Goal: Task Accomplishment & Management: Manage account settings

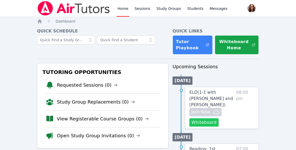
click at [204, 121] on button "Whiteboard" at bounding box center [203, 122] width 29 height 8
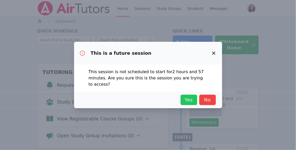
click at [191, 99] on span "Yes" at bounding box center [188, 99] width 11 height 7
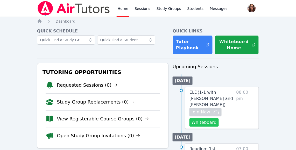
click at [206, 121] on button "Whiteboard" at bounding box center [203, 122] width 29 height 8
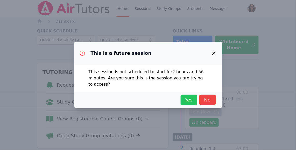
click at [190, 101] on span "Yes" at bounding box center [188, 99] width 11 height 7
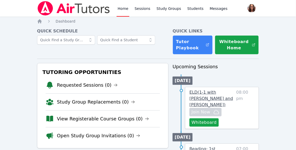
click at [217, 98] on span "ELD ( 1-1 with [PERSON_NAME] and [PERSON_NAME] )" at bounding box center [211, 98] width 44 height 17
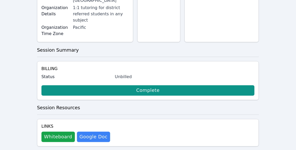
scroll to position [151, 0]
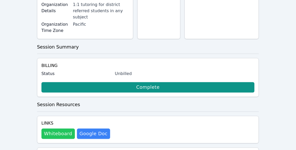
click at [48, 129] on button "Whiteboard" at bounding box center [57, 134] width 33 height 10
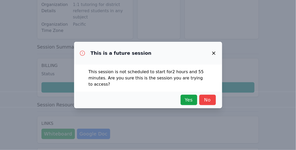
click at [214, 52] on icon "button" at bounding box center [213, 53] width 3 height 3
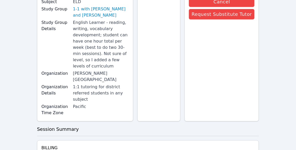
scroll to position [0, 0]
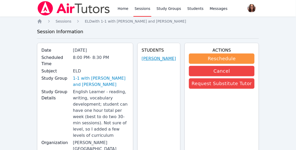
click at [160, 61] on link "[PERSON_NAME]" at bounding box center [159, 58] width 34 height 6
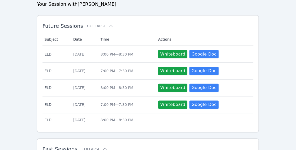
scroll to position [157, 0]
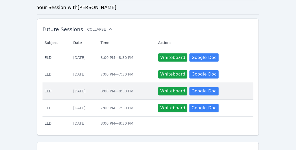
click at [133, 89] on span "8:00 PM — 8:30 PM" at bounding box center [117, 91] width 33 height 4
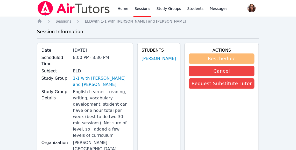
click at [222, 59] on button "Reschedule" at bounding box center [222, 58] width 66 height 10
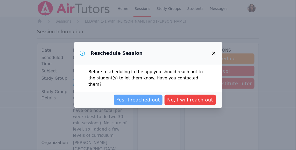
click at [153, 96] on span "Yes, I reached out" at bounding box center [139, 99] width 44 height 7
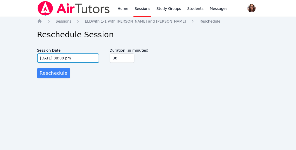
click at [47, 58] on input "10/20/2025 08:00 pm" at bounding box center [68, 57] width 62 height 9
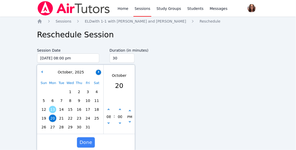
click at [99, 72] on button "button" at bounding box center [98, 72] width 5 height 5
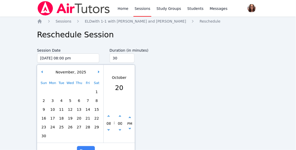
click at [53, 101] on span "3" at bounding box center [52, 100] width 7 height 7
type input "11/03/2025 08:00 pm"
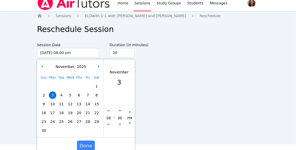
scroll to position [9, 0]
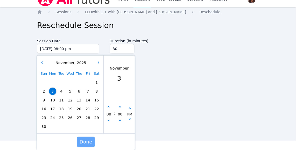
click at [88, 141] on span "Done" at bounding box center [86, 141] width 13 height 7
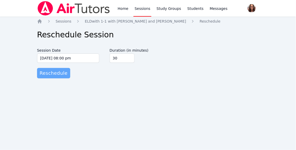
click at [58, 72] on span "Reschedule" at bounding box center [54, 72] width 28 height 7
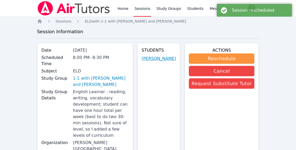
click at [160, 62] on link "[PERSON_NAME]" at bounding box center [159, 58] width 34 height 6
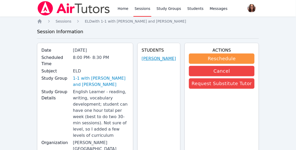
click at [162, 62] on link "[PERSON_NAME]" at bounding box center [159, 58] width 34 height 6
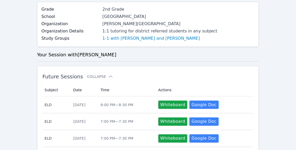
scroll to position [114, 0]
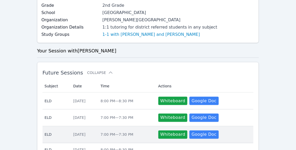
click at [124, 132] on span "7:00 PM — 7:30 PM" at bounding box center [117, 134] width 33 height 4
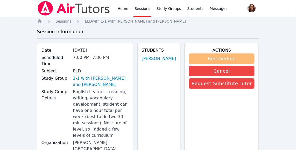
click at [235, 58] on button "Reschedule" at bounding box center [222, 58] width 66 height 10
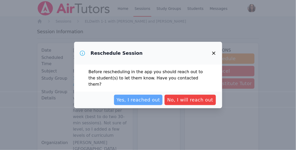
click at [149, 99] on span "Yes, I reached out" at bounding box center [139, 99] width 44 height 7
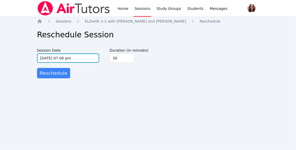
click at [50, 58] on input "10/24/2025 07:00 pm" at bounding box center [68, 57] width 62 height 9
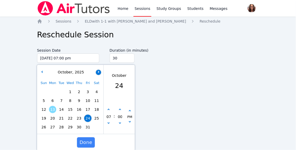
click at [98, 70] on button "button" at bounding box center [98, 72] width 5 height 5
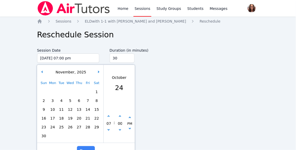
click at [87, 100] on span "7" at bounding box center [87, 100] width 7 height 7
type input "11/07/2025 07:00 pm"
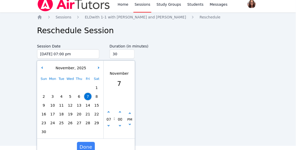
scroll to position [9, 0]
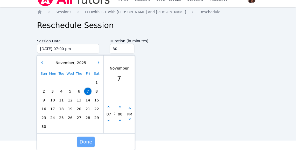
click at [90, 140] on span "Done" at bounding box center [86, 141] width 13 height 7
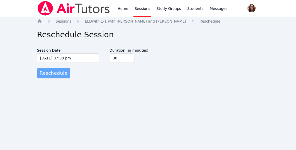
click at [58, 75] on span "Reschedule" at bounding box center [54, 72] width 28 height 7
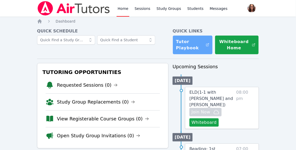
click at [195, 47] on link "Tutor Playbook" at bounding box center [193, 44] width 40 height 19
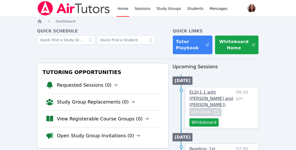
click at [202, 94] on span "ELD ( 1-1 with [PERSON_NAME] and [PERSON_NAME] )" at bounding box center [211, 98] width 44 height 17
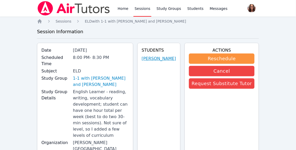
click at [153, 62] on link "[PERSON_NAME]" at bounding box center [159, 58] width 34 height 6
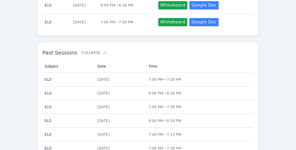
scroll to position [251, 0]
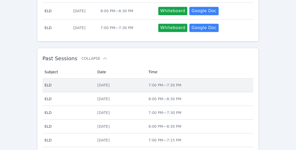
click at [142, 82] on div "[DATE]" at bounding box center [119, 84] width 45 height 5
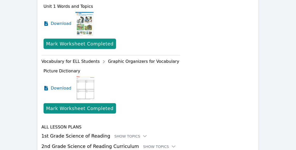
scroll to position [532, 0]
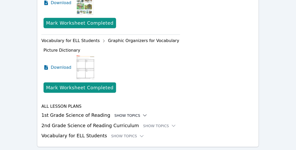
click at [132, 113] on div "Show Topics" at bounding box center [131, 115] width 33 height 5
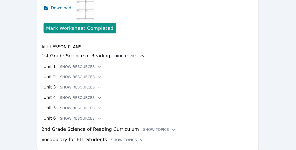
scroll to position [595, 0]
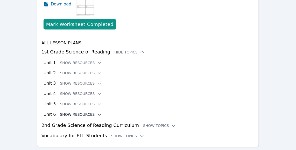
click at [90, 112] on button "Show Resources" at bounding box center [81, 114] width 42 height 5
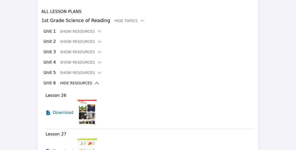
scroll to position [632, 0]
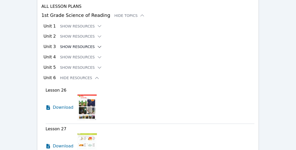
click at [73, 44] on button "Show Resources" at bounding box center [81, 46] width 42 height 5
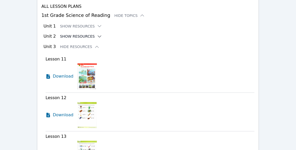
click at [88, 34] on button "Show Resources" at bounding box center [81, 36] width 42 height 5
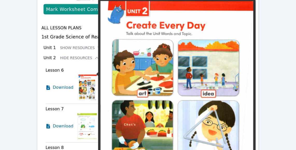
scroll to position [609, 0]
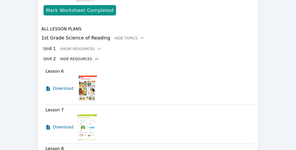
click at [87, 57] on button "Hide Resources" at bounding box center [79, 59] width 39 height 5
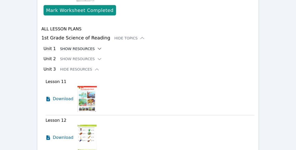
click at [91, 46] on button "Show Resources" at bounding box center [81, 48] width 42 height 5
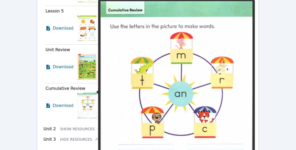
scroll to position [829, 0]
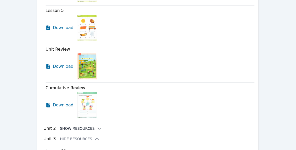
click at [90, 126] on button "Show Resources" at bounding box center [81, 128] width 42 height 5
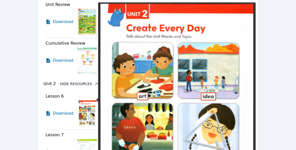
scroll to position [875, 0]
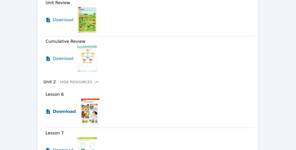
click at [65, 108] on span "Download" at bounding box center [64, 111] width 23 height 6
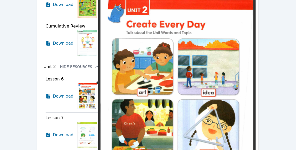
scroll to position [891, 0]
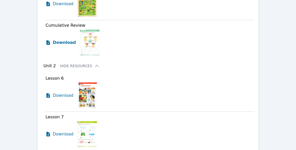
click at [61, 39] on span "Download" at bounding box center [64, 42] width 23 height 6
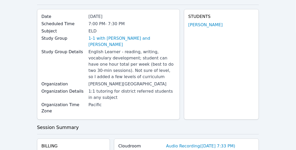
scroll to position [0, 0]
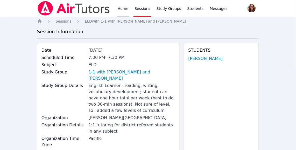
click at [125, 8] on link "Home" at bounding box center [123, 8] width 13 height 17
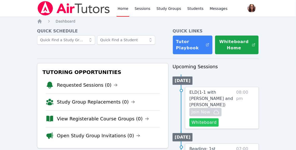
click at [212, 123] on button "Whiteboard" at bounding box center [203, 122] width 29 height 8
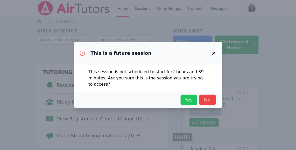
click at [192, 101] on span "Yes" at bounding box center [188, 99] width 11 height 7
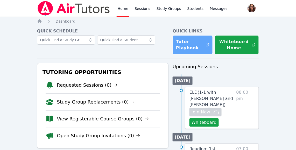
click at [190, 44] on link "Tutor Playbook" at bounding box center [193, 44] width 40 height 19
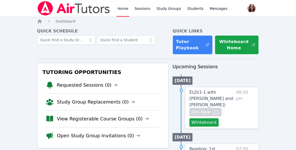
click at [122, 8] on link "Home" at bounding box center [123, 8] width 13 height 17
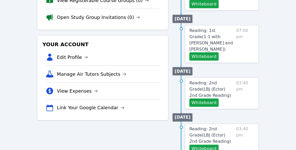
scroll to position [69, 0]
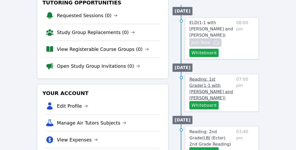
click at [208, 86] on span "Reading: 1st Grade ( 1-1 with [PERSON_NAME] and [PERSON_NAME] )" at bounding box center [211, 89] width 44 height 24
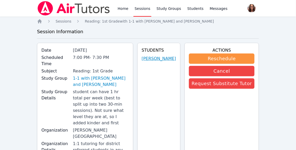
click at [168, 60] on link "[PERSON_NAME]" at bounding box center [159, 58] width 34 height 6
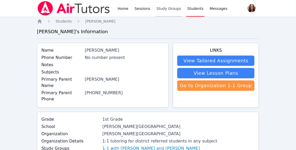
click at [166, 8] on link "Study Groups" at bounding box center [169, 8] width 27 height 17
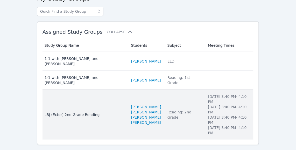
scroll to position [33, 0]
click at [83, 112] on div "LBJ (Ector) 2nd Grade Reading" at bounding box center [85, 114] width 80 height 5
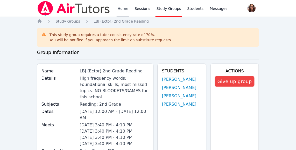
click at [122, 8] on link "Home" at bounding box center [123, 8] width 13 height 17
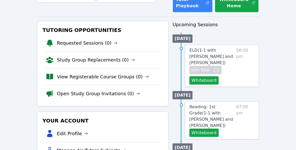
scroll to position [42, 0]
